Goal: Task Accomplishment & Management: Manage account settings

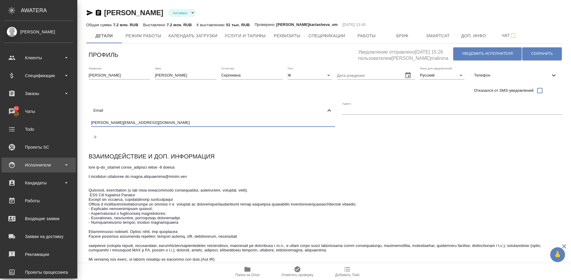
click at [49, 167] on div "Исполнители" at bounding box center [38, 164] width 68 height 9
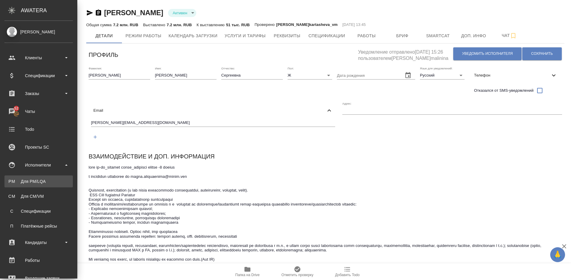
click at [54, 180] on div "Для PM/LQA" at bounding box center [38, 181] width 62 height 6
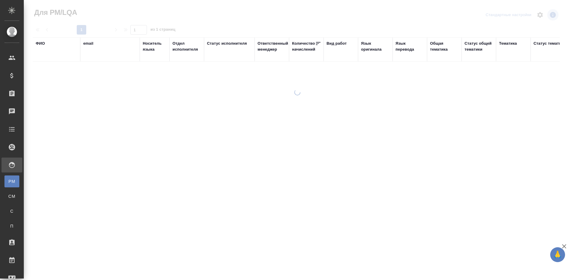
click at [45, 42] on div "ФИО" at bounding box center [40, 43] width 9 height 6
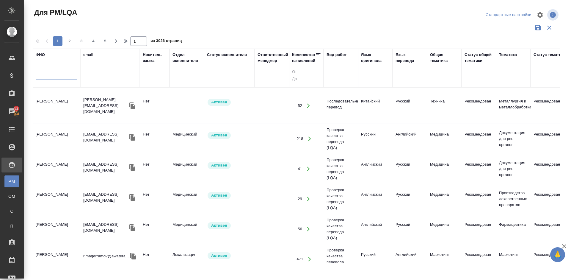
click at [65, 77] on input "text" at bounding box center [57, 76] width 42 height 7
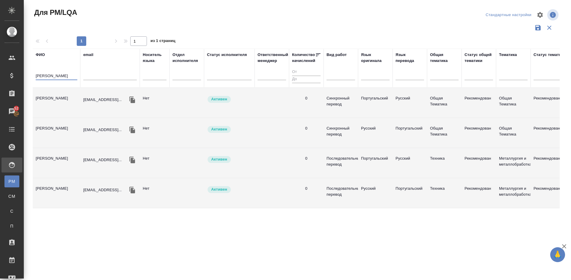
type input "[PERSON_NAME]"
click at [65, 111] on td "[PERSON_NAME]" at bounding box center [57, 102] width 48 height 21
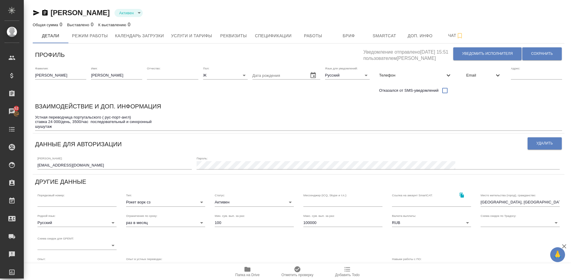
click at [247, 266] on icon "button" at bounding box center [247, 268] width 7 height 7
click at [36, 11] on icon "button" at bounding box center [36, 12] width 6 height 5
click at [305, 33] on span "Работы" at bounding box center [313, 35] width 29 height 7
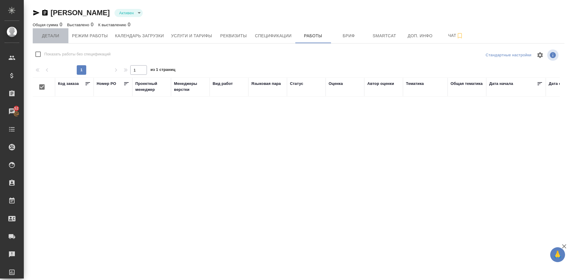
click at [57, 31] on button "Детали" at bounding box center [51, 35] width 36 height 15
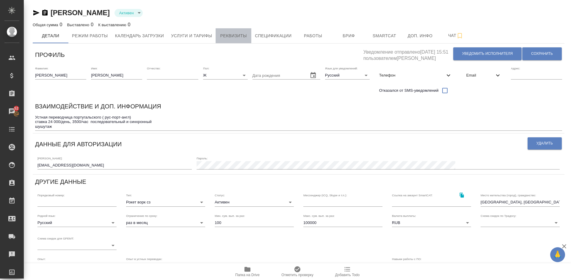
click at [233, 35] on span "Реквизиты" at bounding box center [233, 35] width 29 height 7
select select "10"
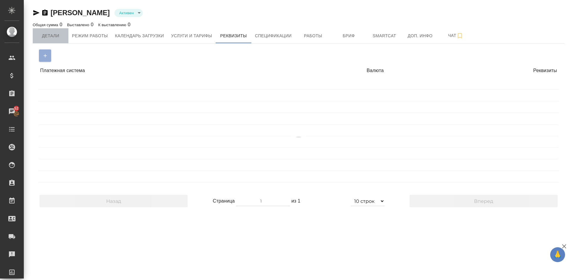
click at [57, 33] on span "Детали" at bounding box center [50, 35] width 29 height 7
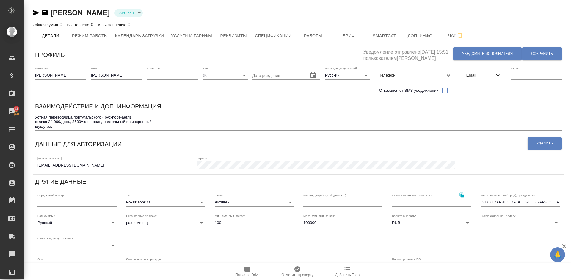
click at [90, 128] on textarea "Устная переводчица португальского ( рус-порт-англ) ставка 24 000/день, 3500/час…" at bounding box center [298, 122] width 527 height 14
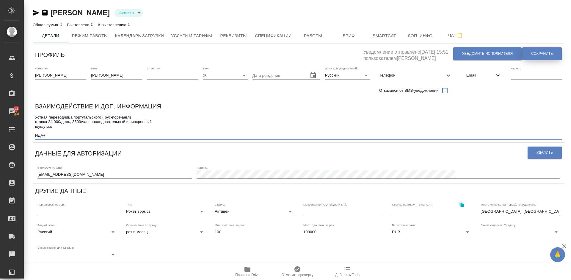
type textarea "Устная переводчица португальского ( рус-порт-англ) ставка 24 000/день, 3500/час…"
click at [529, 53] on button "Сохранить" at bounding box center [542, 53] width 40 height 13
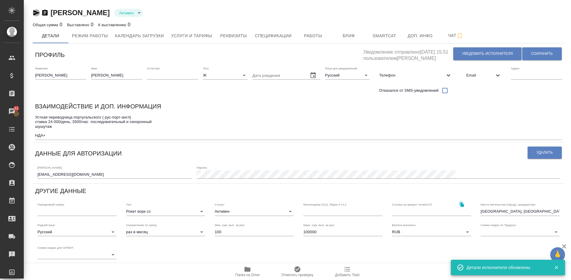
click at [37, 12] on icon "button" at bounding box center [36, 12] width 6 height 5
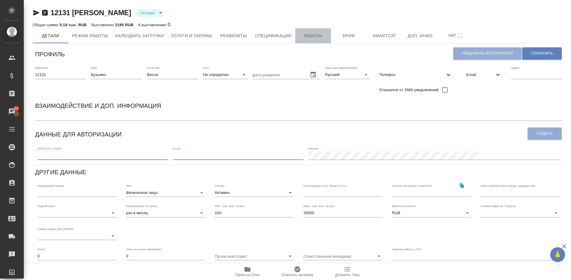
click at [309, 36] on span "Работы" at bounding box center [313, 35] width 29 height 7
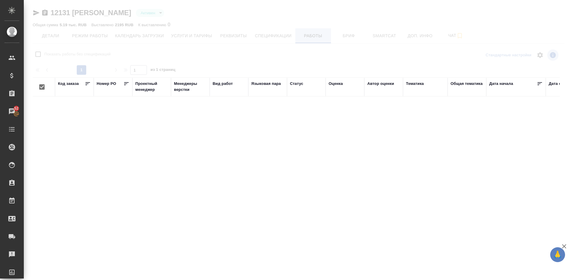
checkbox input "false"
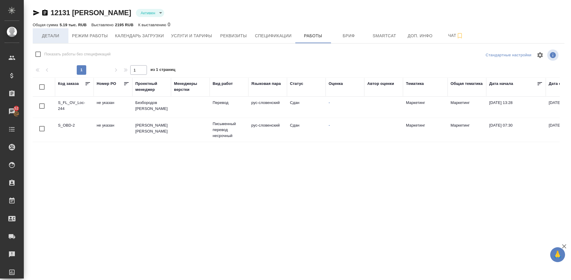
click at [55, 36] on span "Детали" at bounding box center [50, 35] width 29 height 7
